Goal: Information Seeking & Learning: Learn about a topic

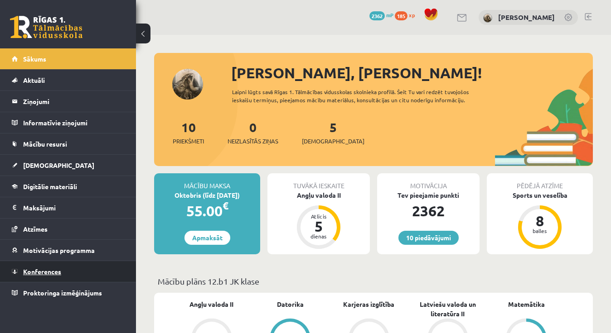
click at [102, 266] on link "Konferences" at bounding box center [68, 271] width 113 height 21
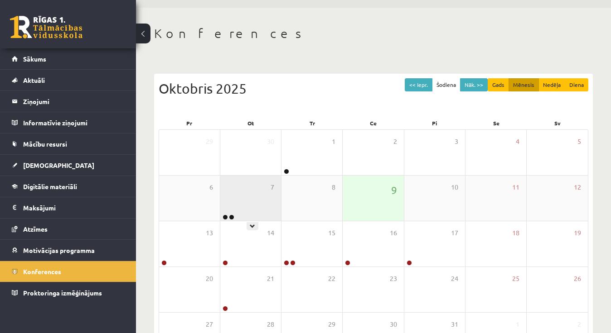
scroll to position [43, 0]
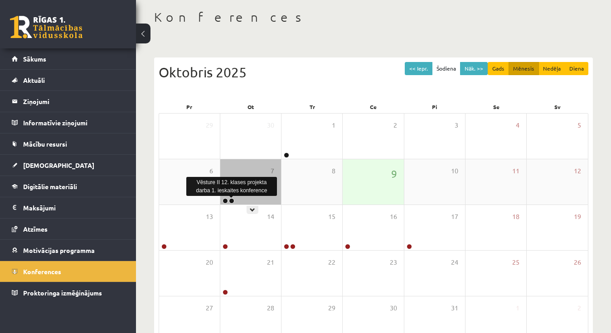
click at [232, 202] on link at bounding box center [231, 200] width 5 height 5
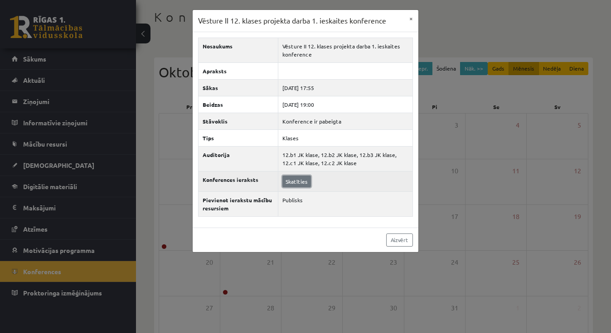
click at [299, 187] on link "Skatīties" at bounding box center [296, 182] width 29 height 12
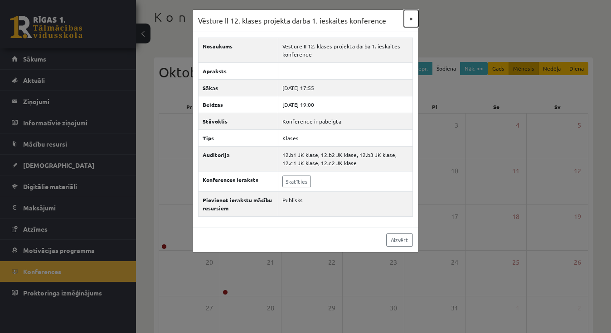
click at [409, 14] on button "×" at bounding box center [411, 18] width 14 height 17
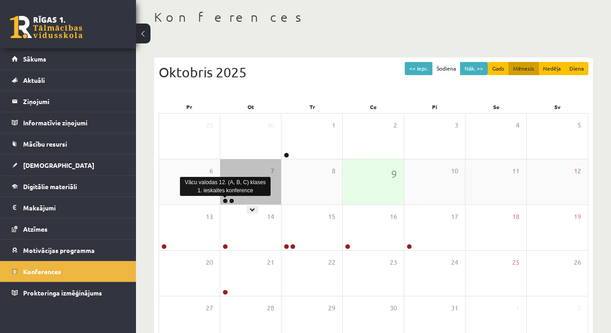
click at [224, 201] on link at bounding box center [224, 200] width 5 height 5
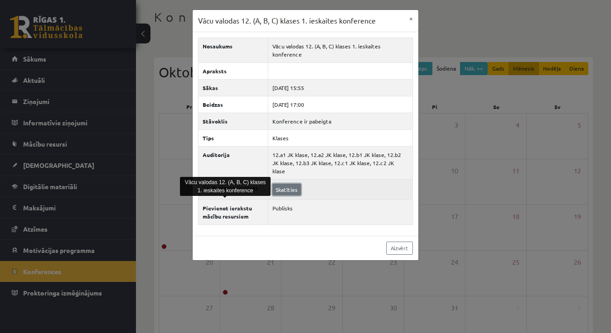
click at [293, 184] on link "Skatīties" at bounding box center [286, 190] width 29 height 12
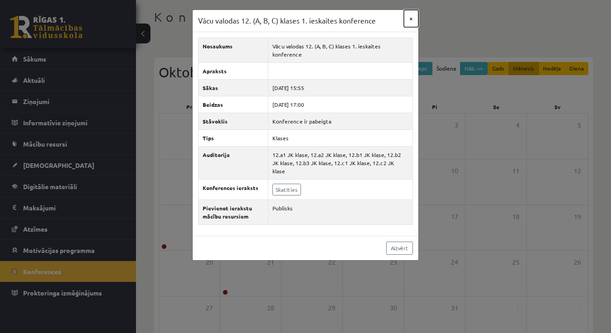
click at [409, 16] on button "×" at bounding box center [411, 18] width 14 height 17
